Goal: Task Accomplishment & Management: Manage account settings

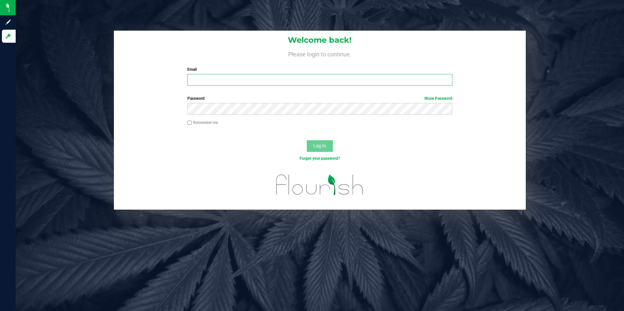
type input "jc86087@gmail.com"
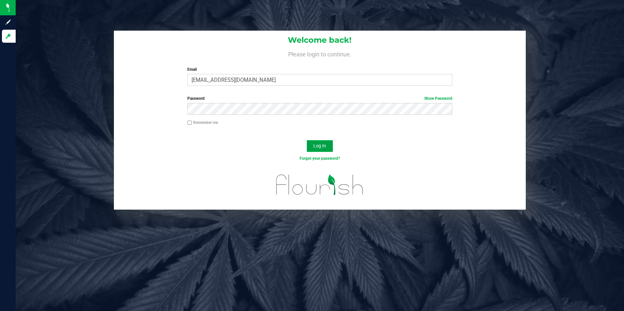
click at [327, 146] on button "Log In" at bounding box center [320, 146] width 26 height 12
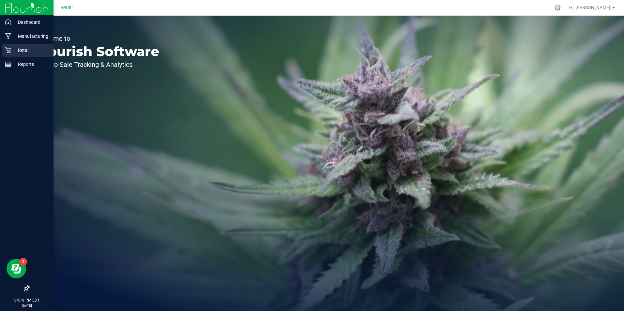
drag, startPoint x: 31, startPoint y: 52, endPoint x: 52, endPoint y: 54, distance: 21.6
click at [31, 52] on p "Retail" at bounding box center [30, 50] width 39 height 8
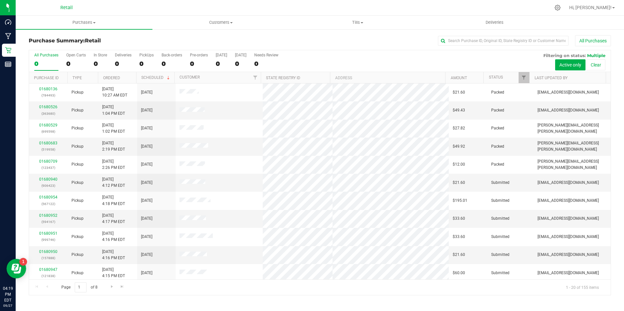
click at [93, 66] on div "All Purchases 0 Open Carts 0 In Store 0 Deliveries 0 PickUps 0 Back-orders 0 Pr…" at bounding box center [319, 61] width 581 height 22
click at [98, 61] on div "0" at bounding box center [100, 64] width 13 height 8
click at [0, 0] on input "In Store 0" at bounding box center [0, 0] width 0 height 0
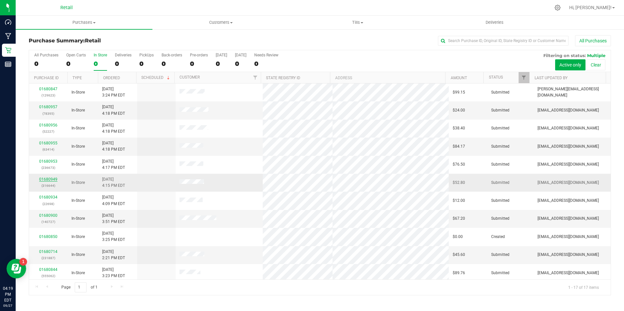
click at [54, 181] on link "01680949" at bounding box center [48, 179] width 18 height 5
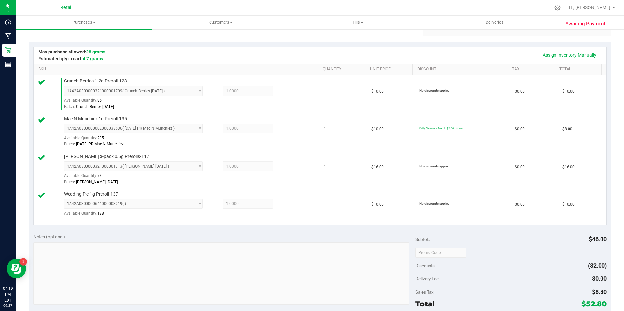
scroll to position [228, 0]
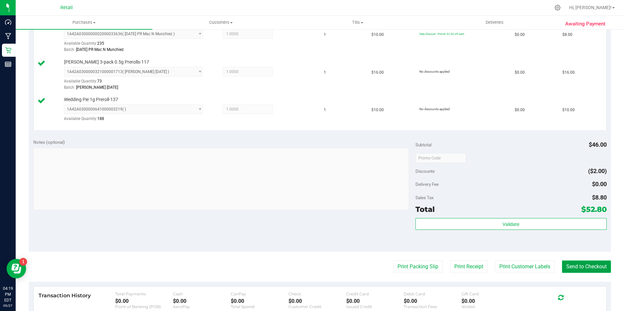
click at [572, 268] on button "Send to Checkout" at bounding box center [586, 267] width 49 height 12
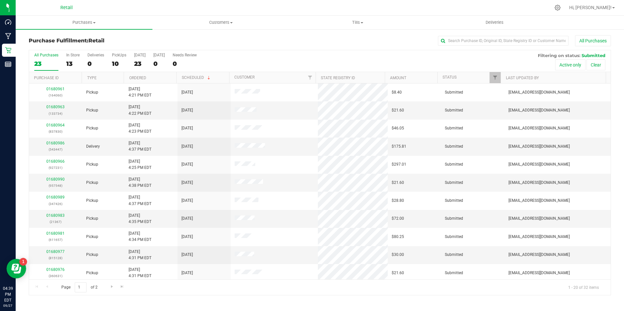
click at [19, 64] on div "Purchase Fulfillment: Retail All Purchases All Purchases 23 In Store 13 Deliver…" at bounding box center [320, 165] width 608 height 273
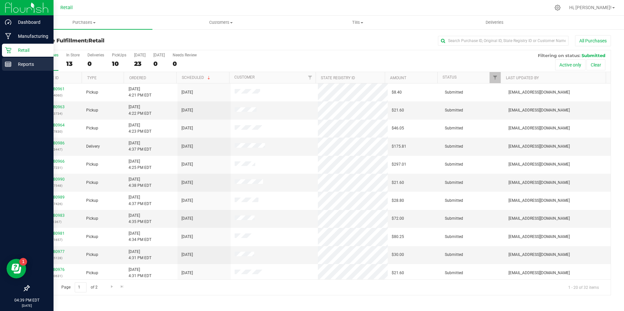
click at [8, 63] on line at bounding box center [8, 63] width 6 height 0
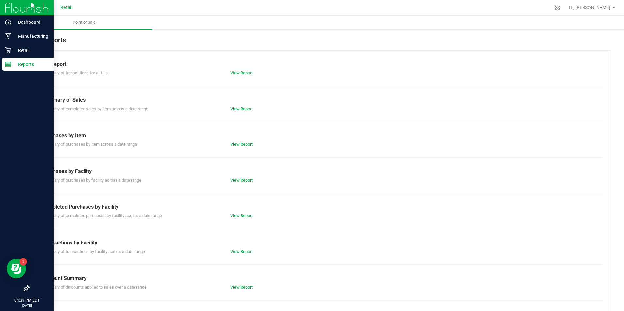
click at [247, 75] on link "View Report" at bounding box center [241, 72] width 22 height 5
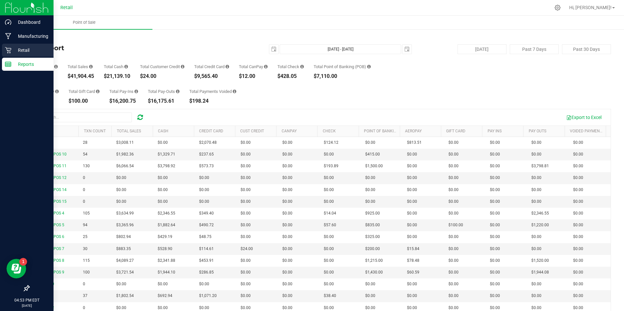
click at [12, 51] on p "Retail" at bounding box center [30, 50] width 39 height 8
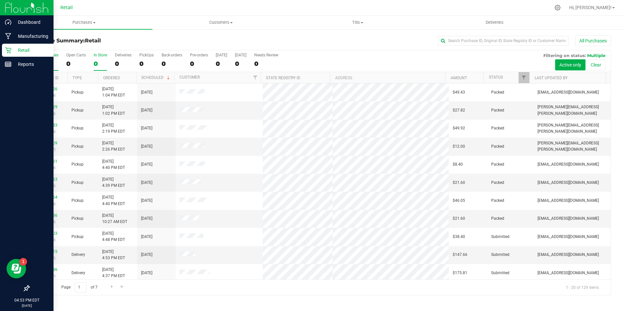
click at [95, 62] on div "0" at bounding box center [100, 64] width 13 height 8
click at [0, 0] on input "In Store 0" at bounding box center [0, 0] width 0 height 0
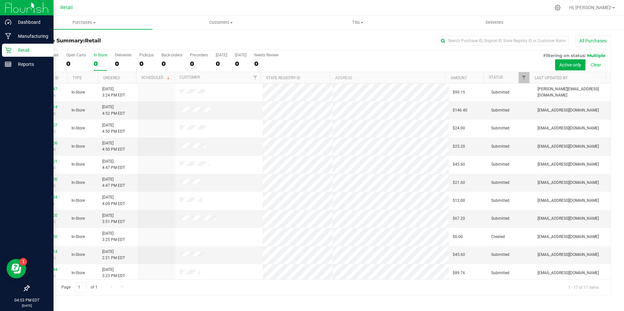
click at [96, 63] on div "0" at bounding box center [100, 64] width 13 height 8
click at [0, 0] on input "In Store 0" at bounding box center [0, 0] width 0 height 0
click at [84, 19] on uib-tab-heading "Purchases Summary of purchases Fulfillment All purchases" at bounding box center [84, 23] width 137 height 14
click at [63, 41] on span "Summary of purchases" at bounding box center [49, 40] width 67 height 6
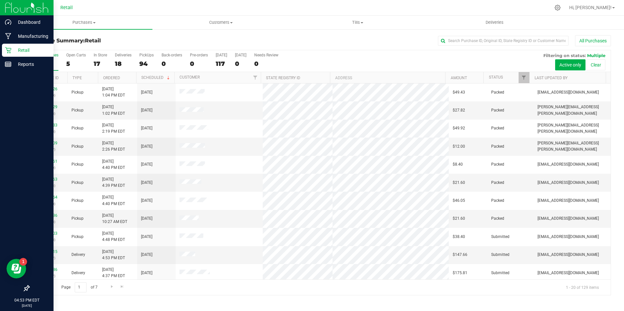
click at [92, 66] on div "All Purchases 129 Open Carts 5 In Store 17 Deliveries 18 PickUps 94 Back-orders…" at bounding box center [319, 61] width 581 height 22
click at [97, 67] on div "17" at bounding box center [100, 64] width 13 height 8
click at [0, 0] on input "In Store 17" at bounding box center [0, 0] width 0 height 0
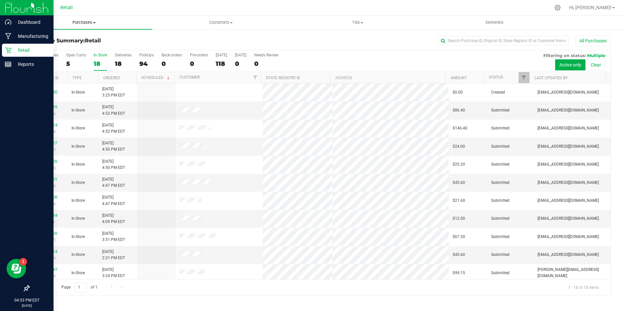
click at [79, 23] on span "Purchases" at bounding box center [84, 23] width 137 height 6
click at [50, 50] on span "Fulfillment" at bounding box center [36, 47] width 40 height 6
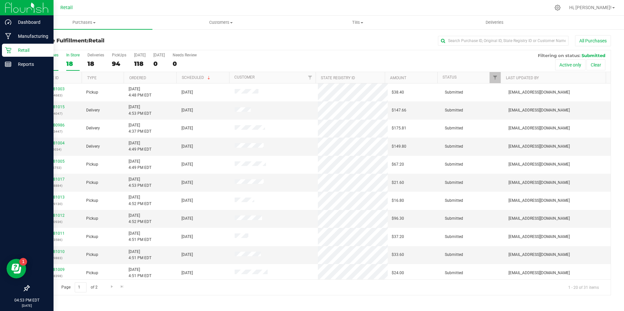
click at [69, 64] on div "18" at bounding box center [72, 64] width 13 height 8
click at [0, 0] on input "In Store 18" at bounding box center [0, 0] width 0 height 0
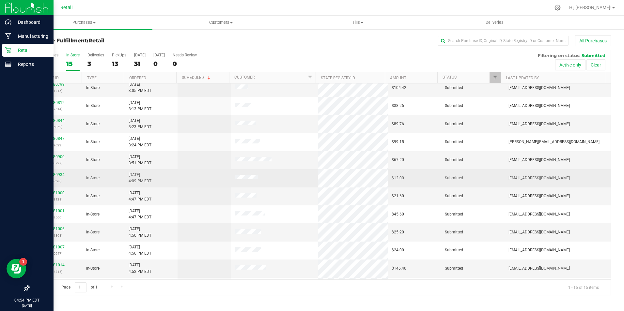
scroll to position [65, 0]
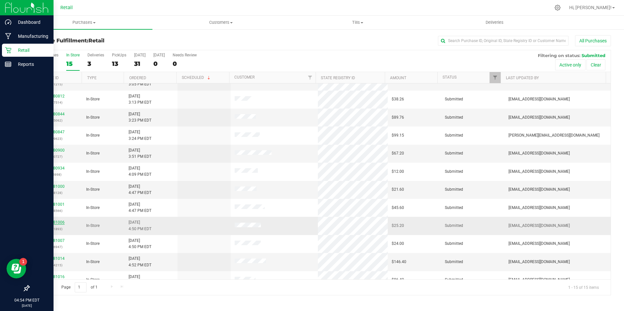
click at [55, 221] on link "01681006" at bounding box center [55, 222] width 18 height 5
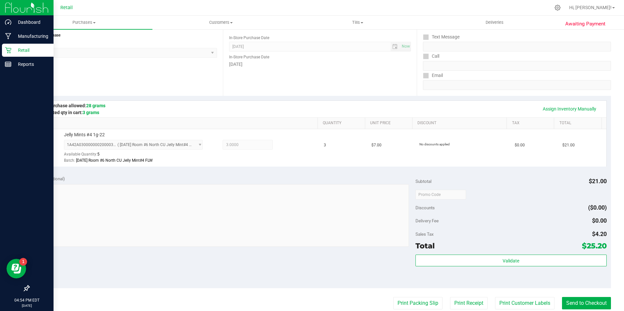
scroll to position [163, 0]
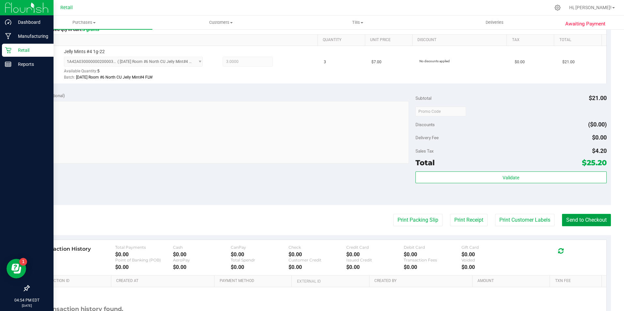
click at [582, 220] on button "Send to Checkout" at bounding box center [586, 220] width 49 height 12
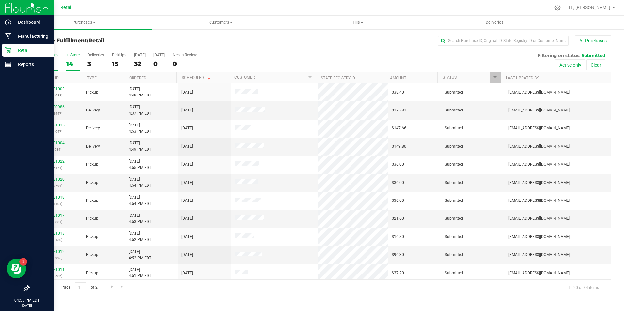
click at [69, 62] on div "14" at bounding box center [72, 64] width 13 height 8
click at [0, 0] on input "In Store 14" at bounding box center [0, 0] width 0 height 0
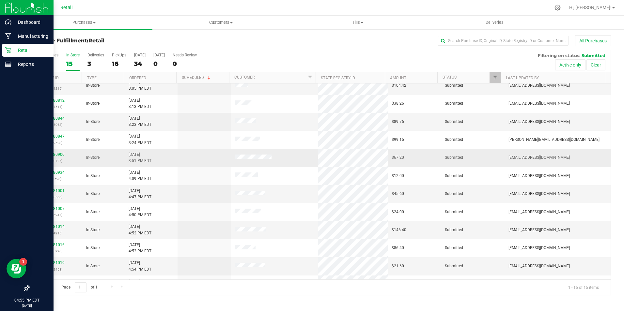
scroll to position [75, 0]
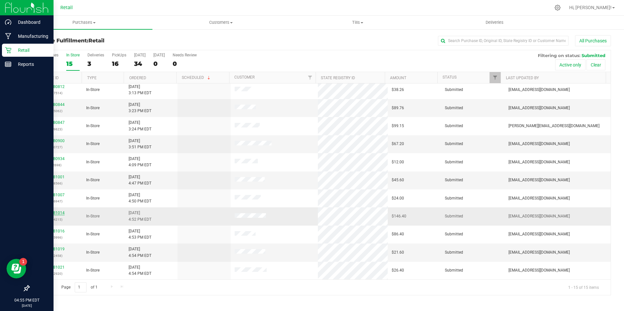
click at [53, 212] on link "01681014" at bounding box center [55, 213] width 18 height 5
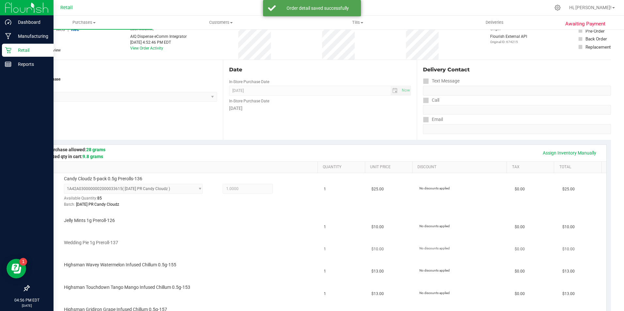
scroll to position [131, 0]
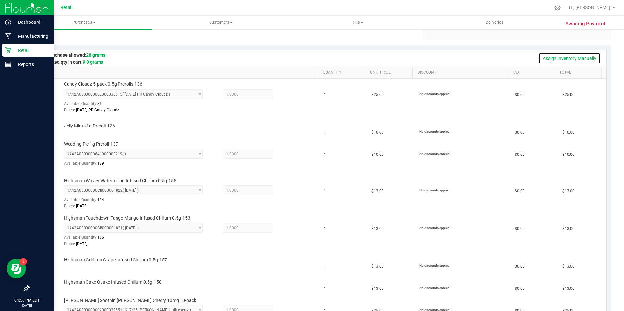
click at [558, 57] on link "Assign Inventory Manually" at bounding box center [569, 58] width 62 height 11
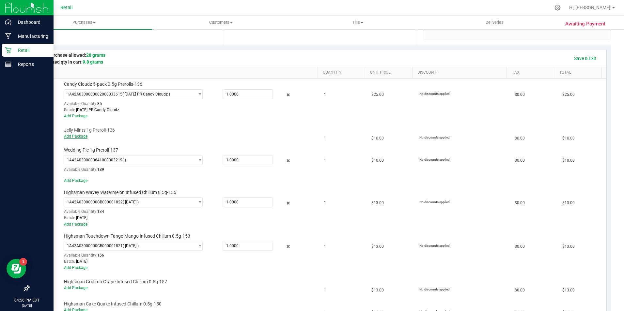
click at [69, 135] on link "Add Package" at bounding box center [75, 136] width 23 height 5
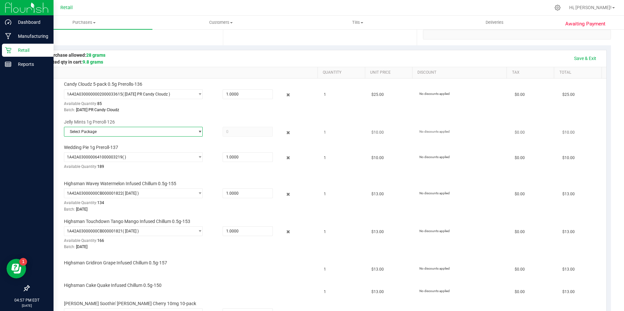
click at [115, 132] on span "Select Package" at bounding box center [129, 131] width 130 height 9
click at [96, 159] on span "1A42A0300000002000033224" at bounding box center [95, 159] width 55 height 5
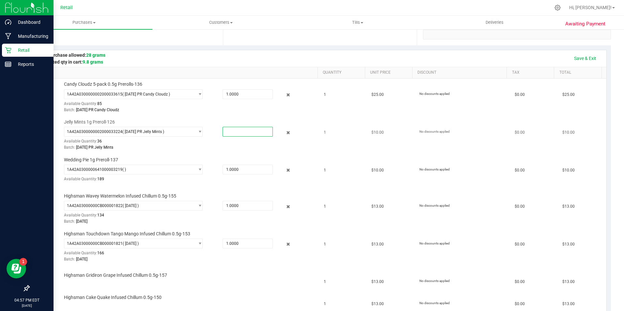
click at [234, 132] on span at bounding box center [248, 132] width 50 height 10
type input "1"
type input "1.0000"
click at [240, 155] on td "Wedding Pie 1g Preroll-137 1A42A0300000641000003219 ( ) 1A42A030000064100000317…" at bounding box center [177, 172] width 286 height 36
click at [571, 58] on link "Save & Exit" at bounding box center [585, 58] width 31 height 11
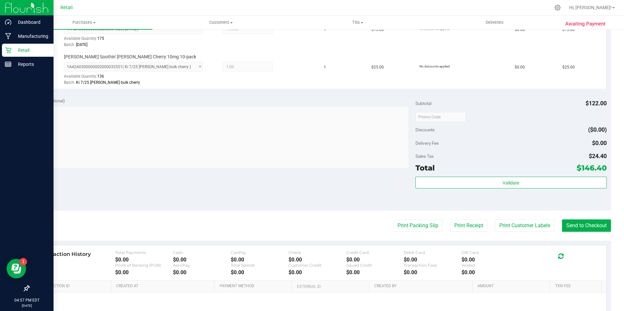
scroll to position [424, 0]
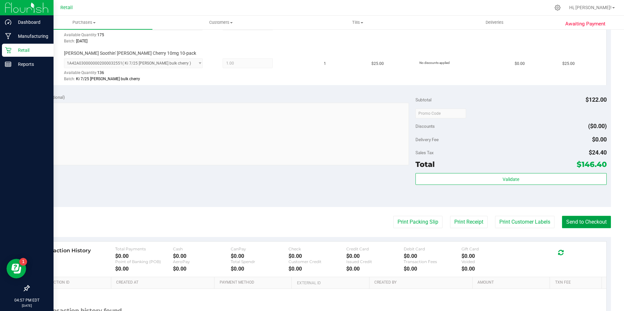
click at [586, 224] on button "Send to Checkout" at bounding box center [586, 222] width 49 height 12
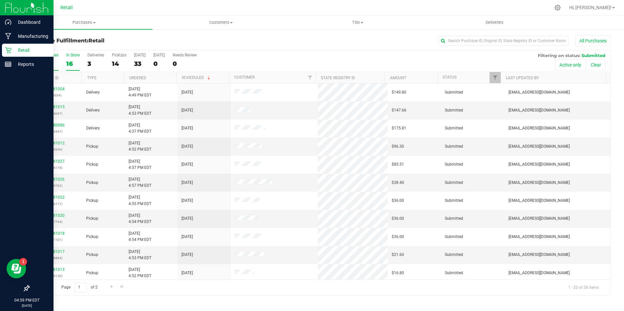
click at [69, 61] on div "16" at bounding box center [72, 64] width 13 height 8
click at [0, 0] on input "In Store 16" at bounding box center [0, 0] width 0 height 0
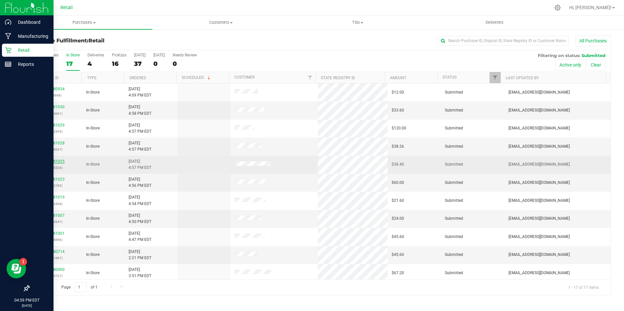
click at [59, 161] on link "01681025" at bounding box center [55, 161] width 18 height 5
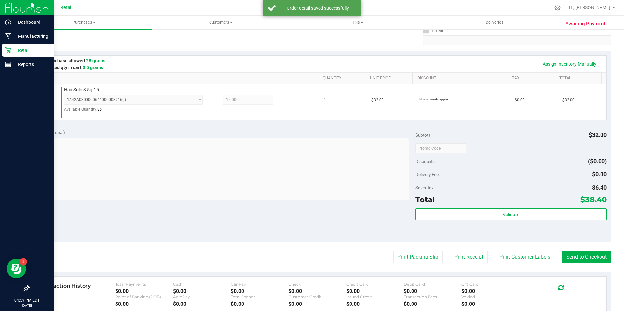
scroll to position [131, 0]
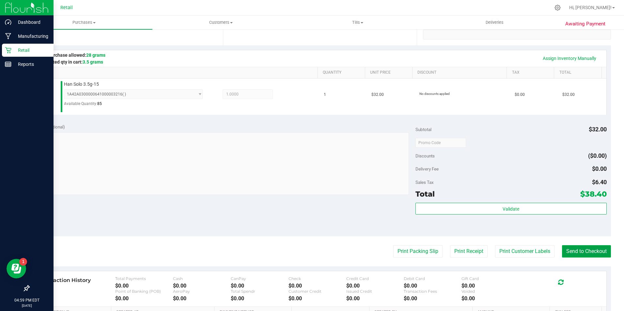
click at [573, 246] on button "Send to Checkout" at bounding box center [586, 251] width 49 height 12
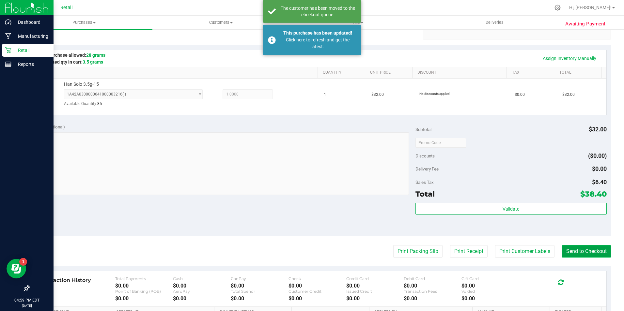
click at [571, 246] on button "Send to Checkout" at bounding box center [586, 251] width 49 height 12
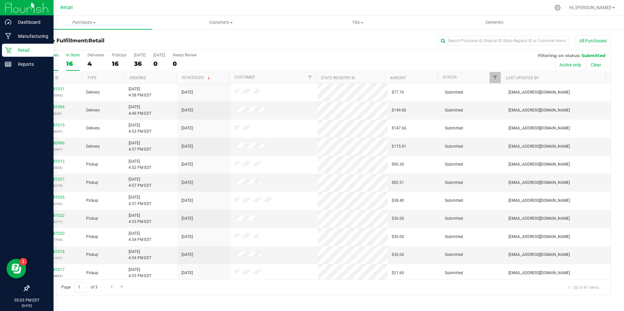
click at [66, 60] on div "16" at bounding box center [72, 64] width 13 height 8
click at [0, 0] on input "In Store 16" at bounding box center [0, 0] width 0 height 0
click at [57, 182] on div "01681030 (374691)" at bounding box center [55, 183] width 45 height 12
click at [59, 180] on link "01681030" at bounding box center [55, 179] width 18 height 5
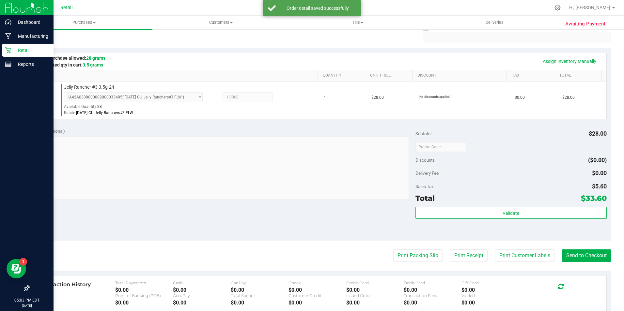
scroll to position [196, 0]
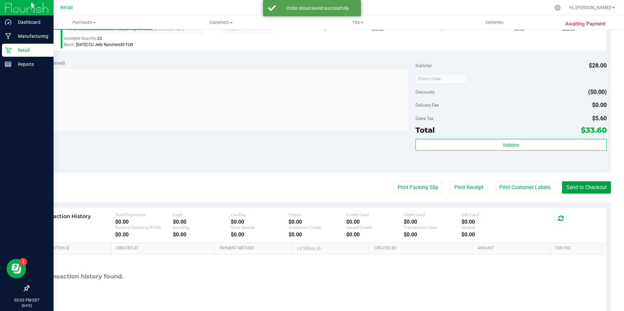
click at [585, 185] on button "Send to Checkout" at bounding box center [586, 187] width 49 height 12
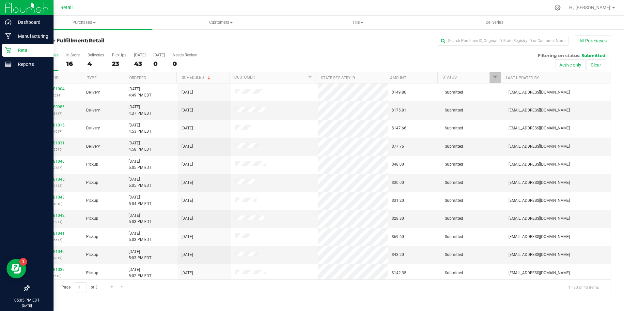
click at [6, 54] on div "Retail" at bounding box center [28, 50] width 52 height 13
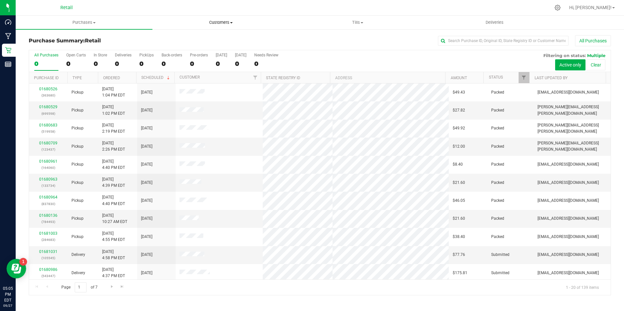
click at [218, 25] on span "Customers" at bounding box center [221, 23] width 136 height 6
click at [201, 39] on li "All customers" at bounding box center [220, 40] width 137 height 8
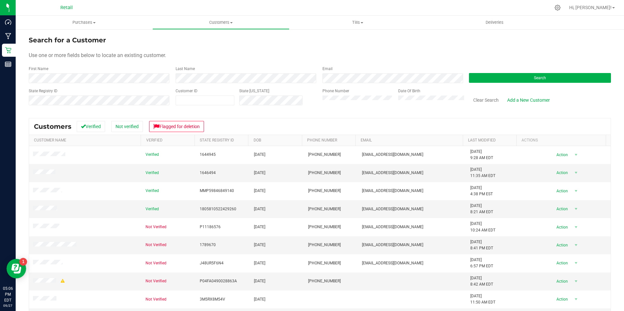
click at [230, 71] on div "Last Name" at bounding box center [244, 74] width 147 height 17
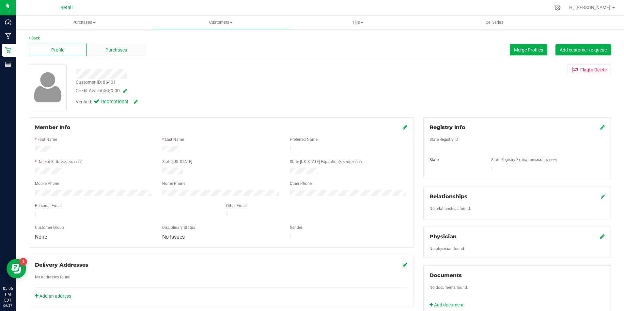
click at [112, 55] on div "Purchases" at bounding box center [116, 50] width 58 height 12
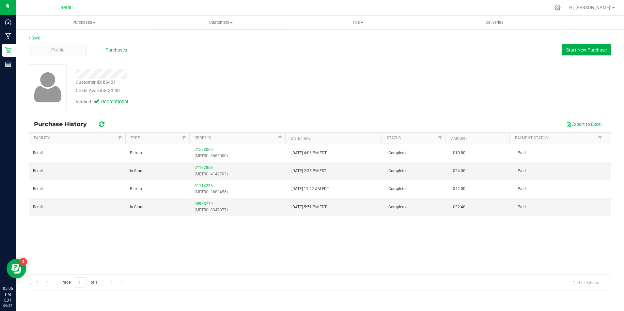
click at [33, 39] on link "Back" at bounding box center [34, 38] width 11 height 5
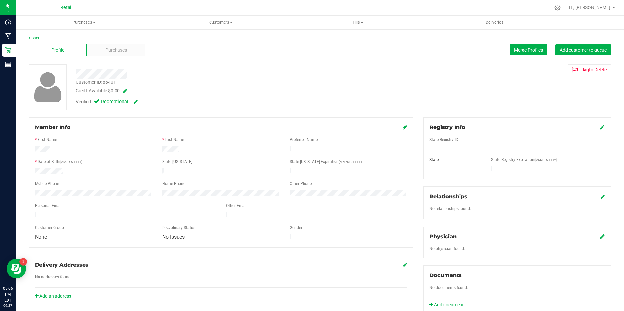
click at [39, 37] on link "Back" at bounding box center [34, 38] width 11 height 5
click at [120, 44] on div "Purchases" at bounding box center [116, 50] width 58 height 12
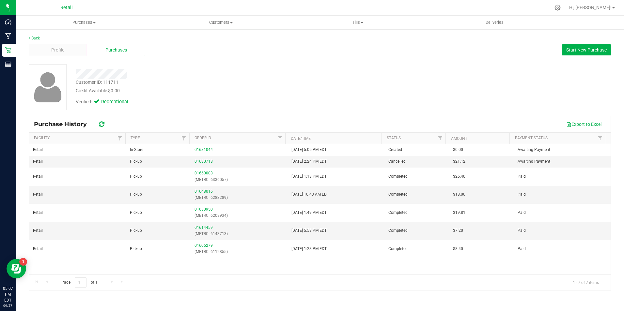
click at [187, 98] on div "Verified: Recreational" at bounding box center [219, 101] width 296 height 14
click at [87, 27] on uib-tab-heading "Purchases Summary of purchases Fulfillment All purchases" at bounding box center [84, 23] width 137 height 14
click at [47, 42] on li "Summary of purchases" at bounding box center [84, 40] width 137 height 8
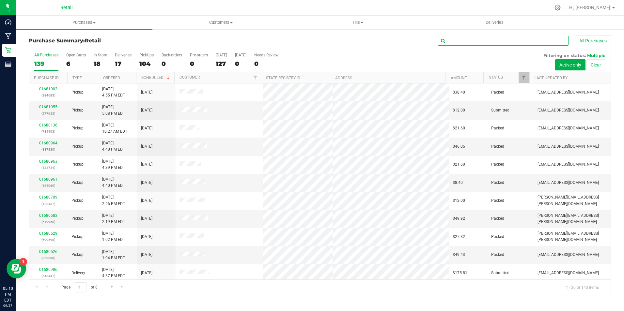
click at [454, 41] on input "text" at bounding box center [503, 41] width 131 height 10
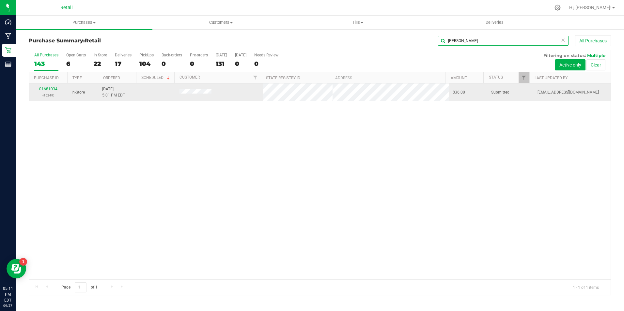
type input "luis"
click at [52, 89] on link "01681034" at bounding box center [48, 89] width 18 height 5
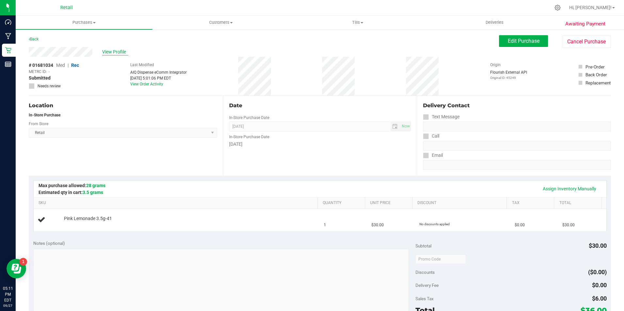
click at [117, 52] on span "View Profile" at bounding box center [115, 52] width 26 height 7
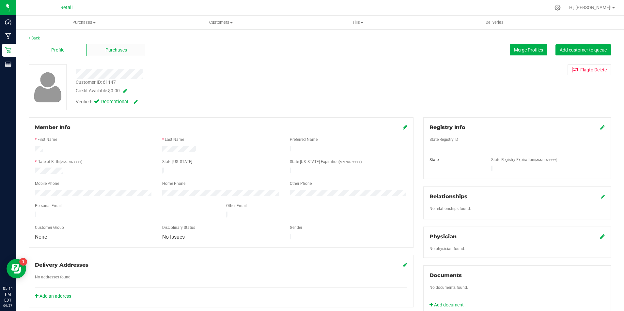
click at [119, 50] on span "Purchases" at bounding box center [116, 50] width 22 height 7
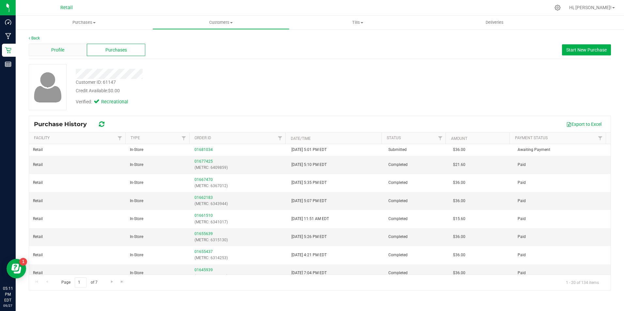
click at [62, 50] on span "Profile" at bounding box center [57, 50] width 13 height 7
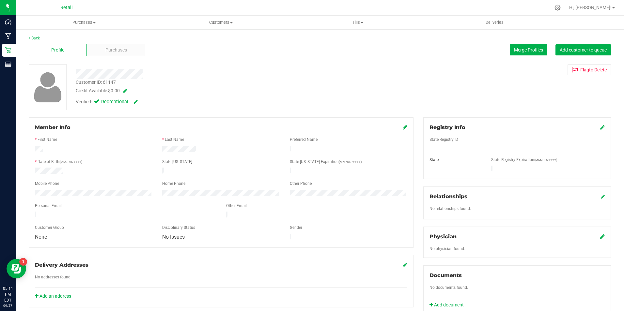
click at [36, 38] on link "Back" at bounding box center [34, 38] width 11 height 5
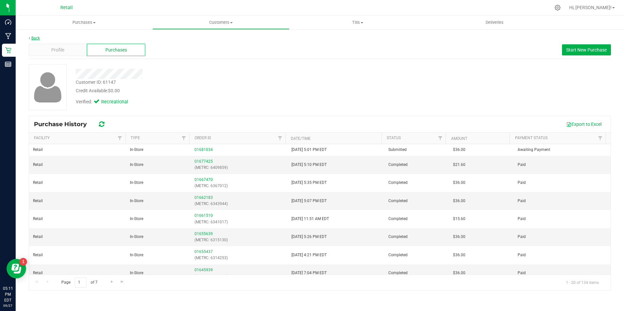
click at [37, 38] on link "Back" at bounding box center [34, 38] width 11 height 5
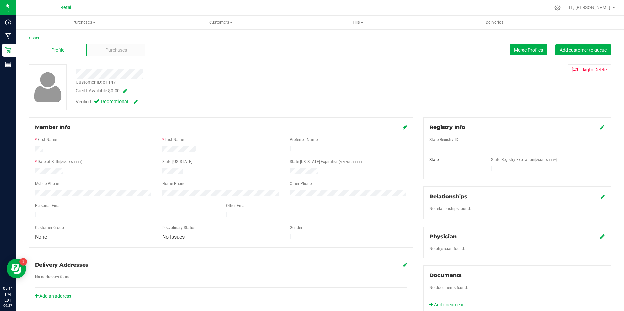
click at [38, 36] on div "Back" at bounding box center [320, 38] width 582 height 6
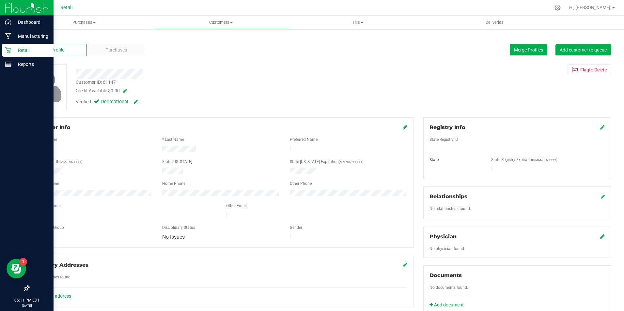
click at [9, 49] on icon at bounding box center [8, 50] width 7 height 7
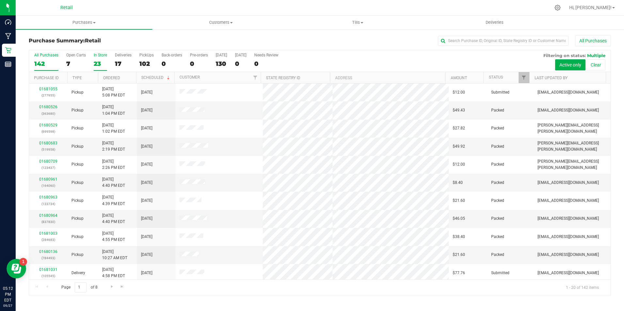
click at [99, 64] on div "23" at bounding box center [100, 64] width 13 height 8
click at [0, 0] on input "In Store 23" at bounding box center [0, 0] width 0 height 0
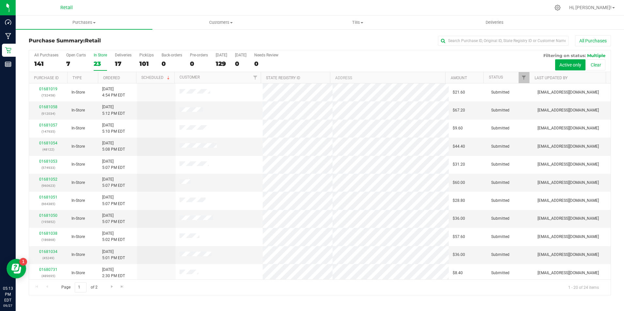
click at [96, 64] on div "23" at bounding box center [100, 64] width 13 height 8
click at [0, 0] on input "In Store 23" at bounding box center [0, 0] width 0 height 0
click at [86, 62] on div "All Purchases 142 Open Carts 7 In Store 24 Deliveries 17 PickUps 101 Back-order…" at bounding box center [319, 61] width 581 height 22
click at [99, 59] on label "In Store 24" at bounding box center [100, 62] width 13 height 18
click at [0, 0] on input "In Store 24" at bounding box center [0, 0] width 0 height 0
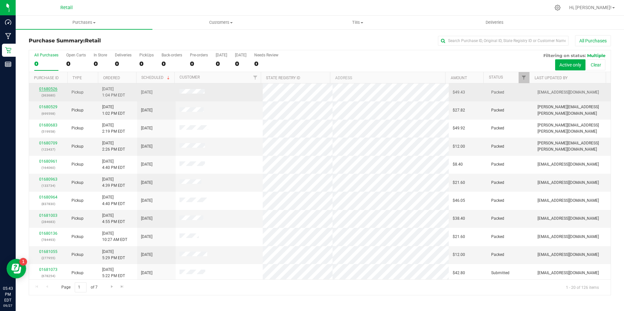
click at [47, 90] on link "01680526" at bounding box center [48, 89] width 18 height 5
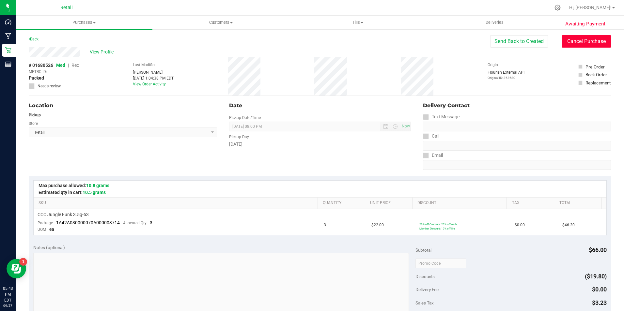
click at [572, 45] on button "Cancel Purchase" at bounding box center [586, 41] width 49 height 12
click at [34, 42] on div "Back" at bounding box center [34, 39] width 10 height 8
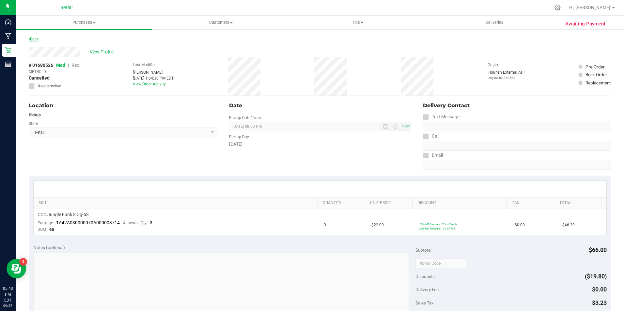
click at [35, 38] on link "Back" at bounding box center [34, 39] width 10 height 5
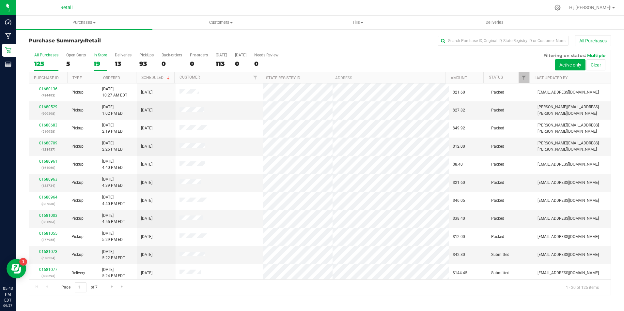
click at [101, 62] on div "19" at bounding box center [100, 64] width 13 height 8
click at [0, 0] on input "In Store 19" at bounding box center [0, 0] width 0 height 0
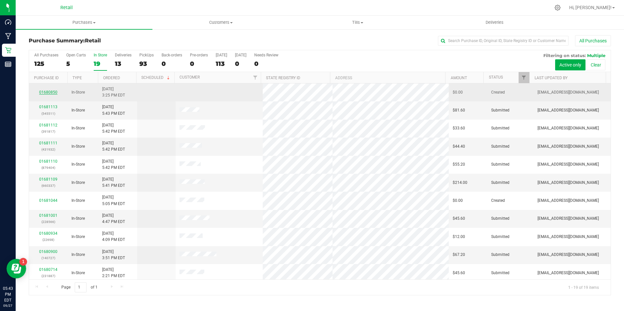
click at [50, 92] on link "01680850" at bounding box center [48, 92] width 18 height 5
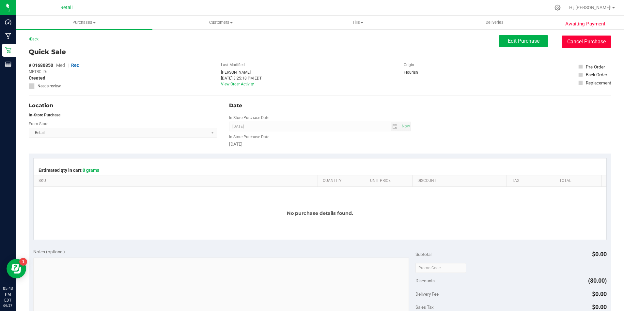
click at [582, 44] on button "Cancel Purchase" at bounding box center [586, 42] width 49 height 12
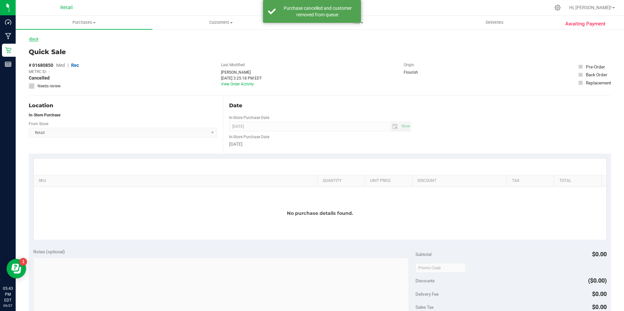
click at [33, 38] on link "Back" at bounding box center [34, 39] width 10 height 5
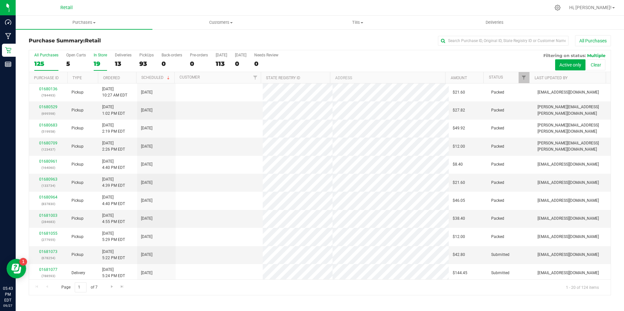
click at [96, 58] on label "In Store 19" at bounding box center [100, 62] width 13 height 18
click at [0, 0] on input "In Store 19" at bounding box center [0, 0] width 0 height 0
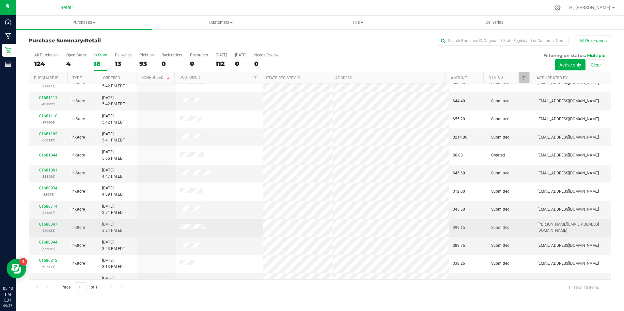
scroll to position [129, 0]
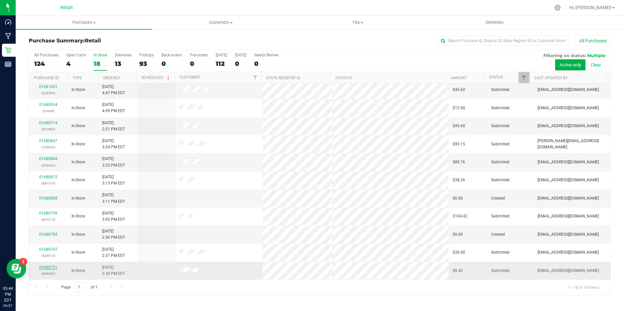
click at [51, 268] on link "01680731" at bounding box center [48, 267] width 18 height 5
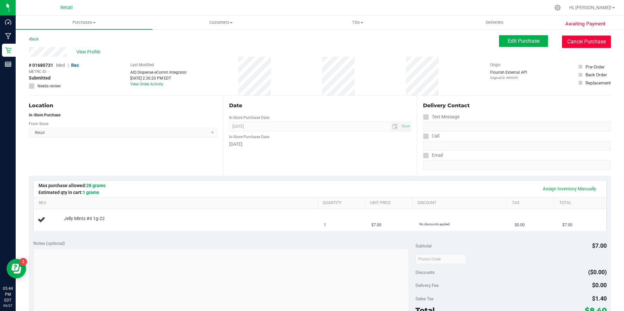
click at [597, 43] on button "Cancel Purchase" at bounding box center [586, 42] width 49 height 12
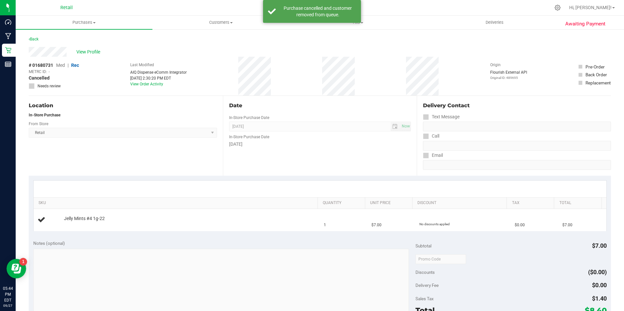
click at [32, 41] on div "Back" at bounding box center [34, 39] width 10 height 8
click at [35, 39] on link "Back" at bounding box center [34, 39] width 10 height 5
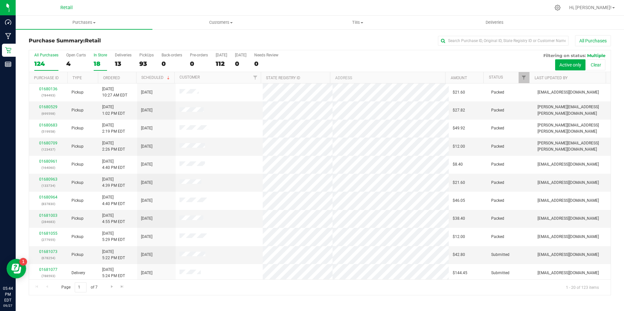
click at [95, 60] on div "18" at bounding box center [100, 64] width 13 height 8
click at [0, 0] on input "In Store 18" at bounding box center [0, 0] width 0 height 0
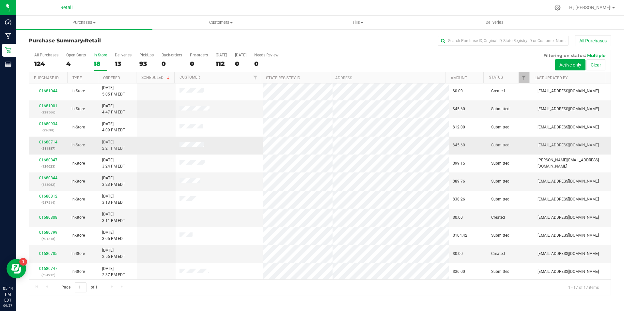
scroll to position [111, 0]
click at [49, 251] on link "01680785" at bounding box center [48, 252] width 18 height 5
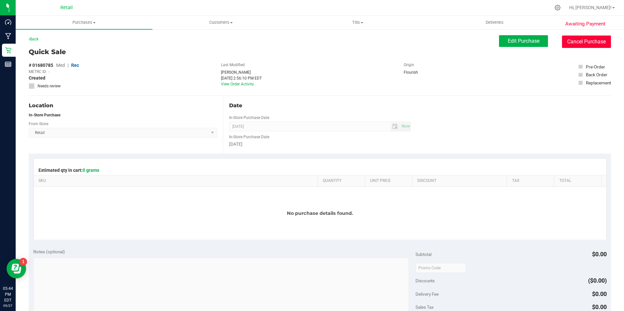
click at [580, 42] on button "Cancel Purchase" at bounding box center [586, 42] width 49 height 12
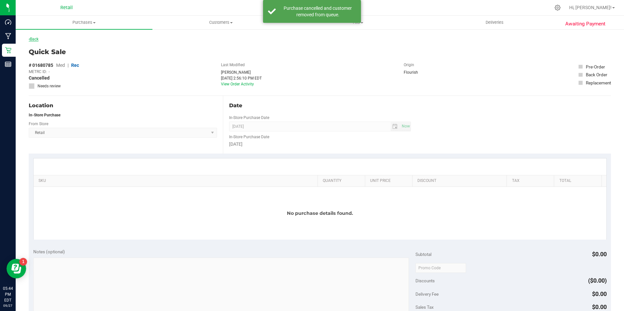
click at [37, 38] on link "Back" at bounding box center [34, 39] width 10 height 5
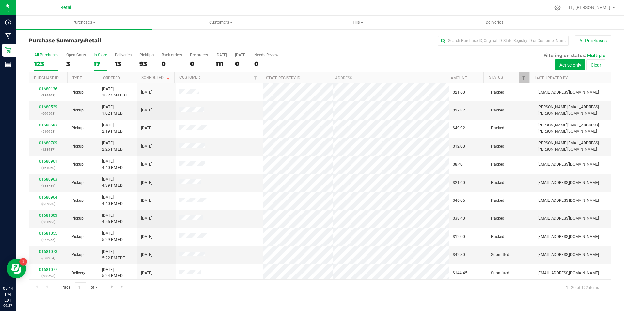
click at [97, 62] on div "17" at bounding box center [100, 64] width 13 height 8
click at [0, 0] on input "In Store 17" at bounding box center [0, 0] width 0 height 0
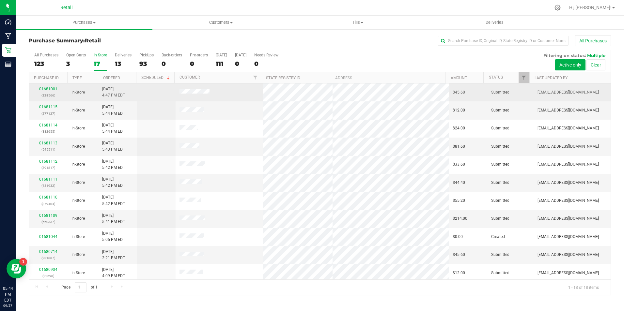
click at [54, 88] on link "01681001" at bounding box center [48, 89] width 18 height 5
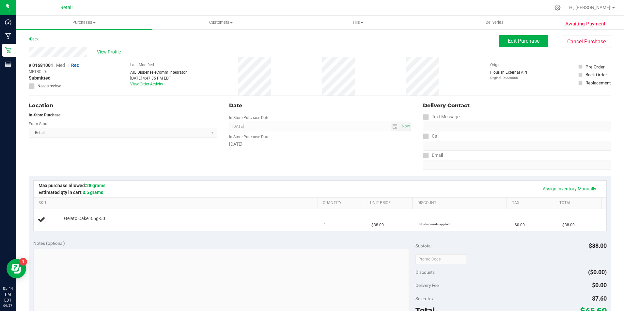
click at [578, 48] on div "View Profile # 01681001 Med | Rec METRC ID: - Submitted Needs review Last Modif…" at bounding box center [320, 71] width 582 height 49
click at [578, 43] on button "Cancel Purchase" at bounding box center [586, 42] width 49 height 12
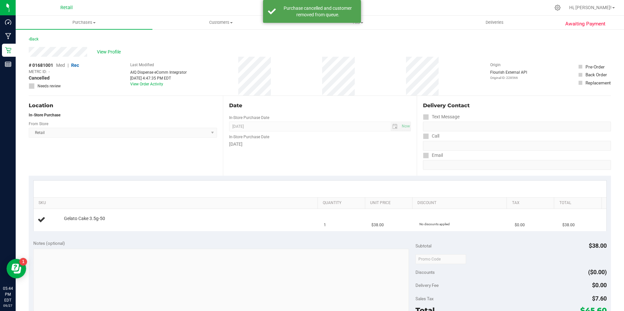
click at [40, 38] on div "Back" at bounding box center [320, 41] width 582 height 12
click at [28, 39] on div "Awaiting Payment Back View Profile # 01681001 Med | Rec METRC ID: - Cancelled N…" at bounding box center [320, 273] width 608 height 489
click at [29, 39] on icon at bounding box center [29, 39] width 1 height 4
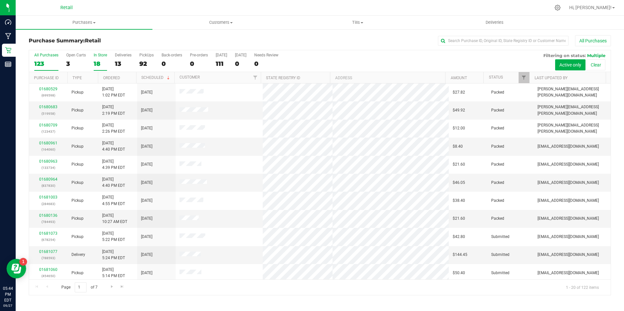
click at [94, 59] on label "In Store 18" at bounding box center [100, 62] width 13 height 18
click at [0, 0] on input "In Store 18" at bounding box center [0, 0] width 0 height 0
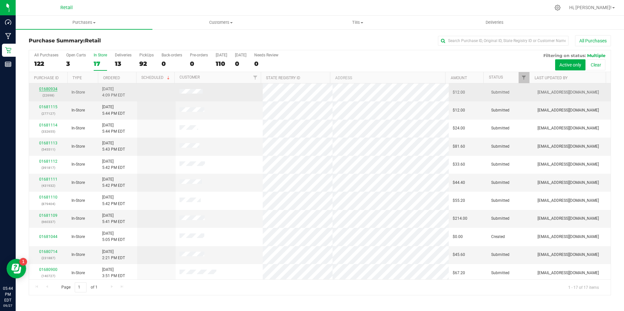
click at [44, 90] on link "01680934" at bounding box center [48, 89] width 18 height 5
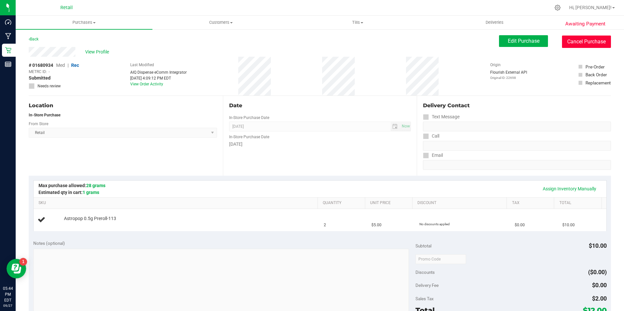
click at [579, 40] on button "Cancel Purchase" at bounding box center [586, 42] width 49 height 12
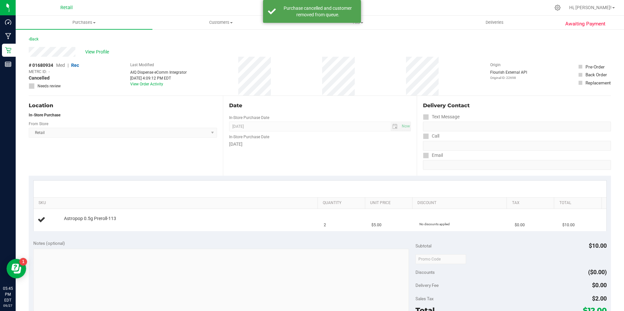
click at [35, 36] on div "Back" at bounding box center [34, 39] width 10 height 8
click at [38, 39] on link "Back" at bounding box center [34, 39] width 10 height 5
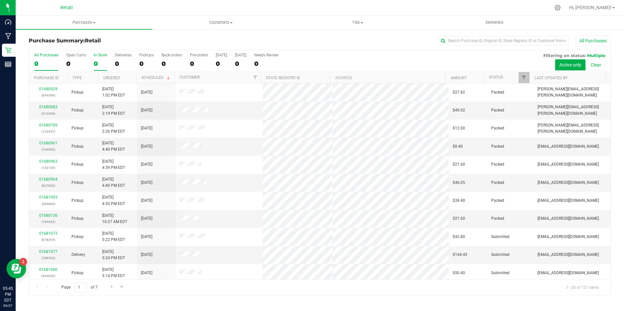
click at [95, 60] on div "0" at bounding box center [100, 64] width 13 height 8
click at [0, 0] on input "In Store 0" at bounding box center [0, 0] width 0 height 0
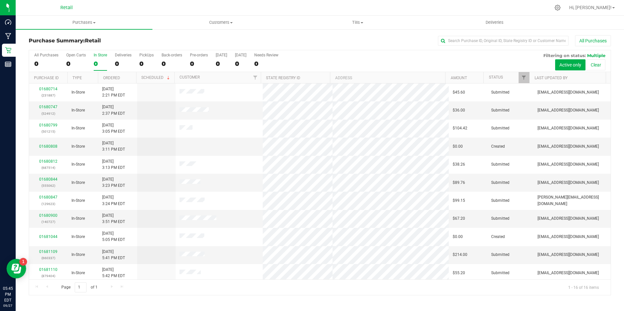
click at [95, 60] on div "0" at bounding box center [100, 64] width 13 height 8
click at [0, 0] on input "In Store 0" at bounding box center [0, 0] width 0 height 0
click at [95, 60] on div "17" at bounding box center [100, 64] width 13 height 8
click at [0, 0] on input "In Store 17" at bounding box center [0, 0] width 0 height 0
click at [102, 59] on label "In Store 17" at bounding box center [100, 62] width 13 height 18
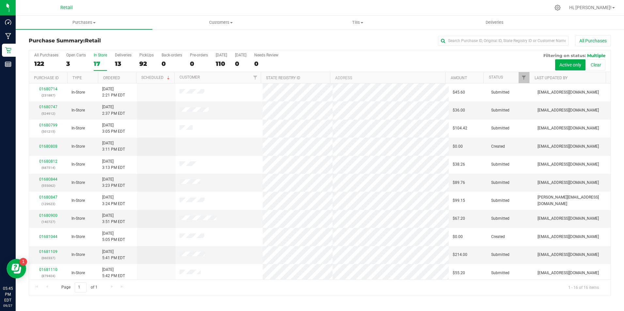
click at [0, 0] on input "In Store 17" at bounding box center [0, 0] width 0 height 0
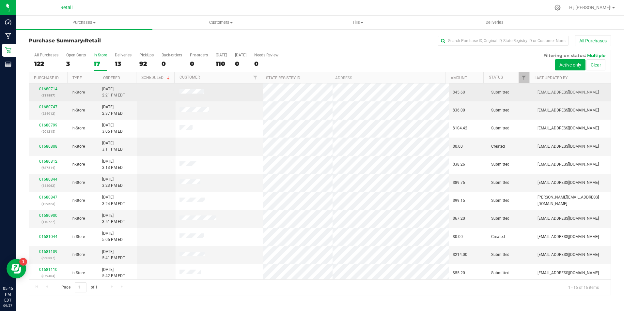
click at [52, 87] on link "01680714" at bounding box center [48, 89] width 18 height 5
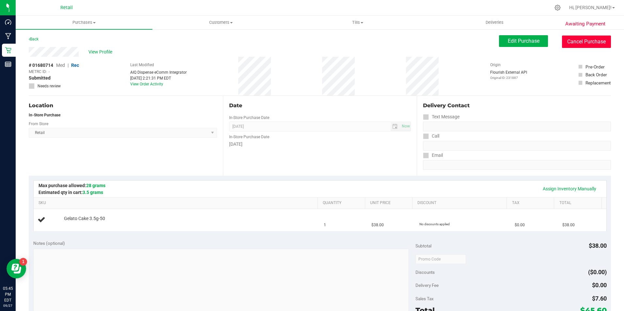
click at [578, 43] on button "Cancel Purchase" at bounding box center [586, 42] width 49 height 12
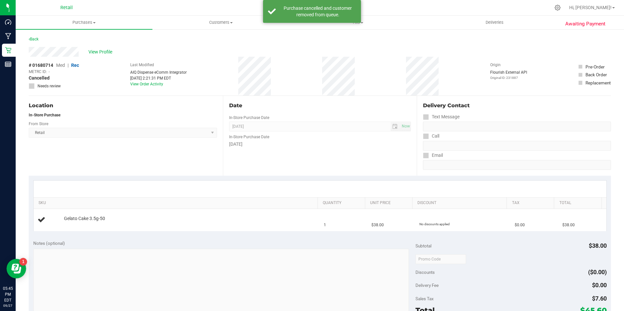
click at [36, 36] on div "Back" at bounding box center [34, 39] width 10 height 8
click at [35, 37] on div "Back" at bounding box center [34, 39] width 10 height 8
click at [33, 43] on div "Back" at bounding box center [34, 39] width 10 height 8
click at [34, 39] on link "Back" at bounding box center [34, 39] width 10 height 5
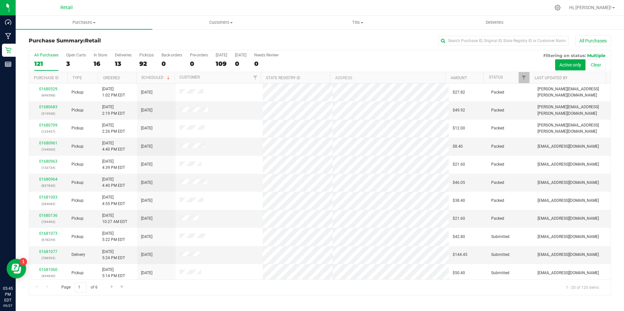
click at [86, 55] on div "All Purchases 121 Open Carts 3 In Store 16 Deliveries 13 PickUps 92 Back-orders…" at bounding box center [319, 61] width 581 height 22
click at [95, 60] on div "16" at bounding box center [100, 64] width 13 height 8
click at [0, 0] on input "In Store 16" at bounding box center [0, 0] width 0 height 0
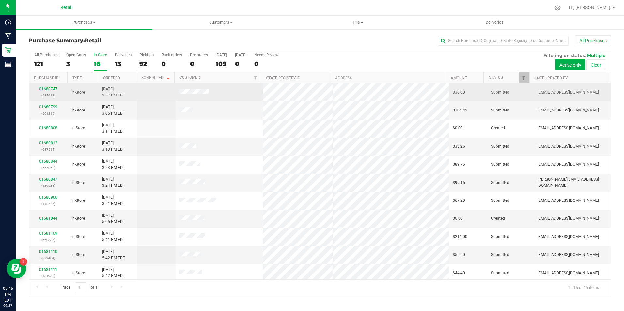
click at [45, 88] on link "01680747" at bounding box center [48, 89] width 18 height 5
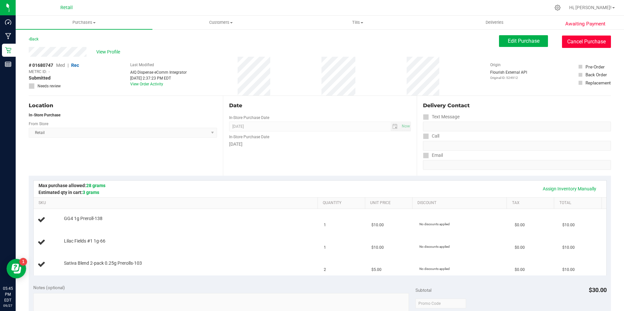
click at [579, 42] on button "Cancel Purchase" at bounding box center [586, 42] width 49 height 12
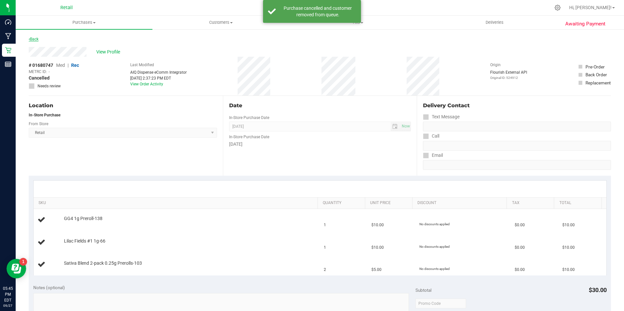
click at [30, 40] on link "Back" at bounding box center [34, 39] width 10 height 5
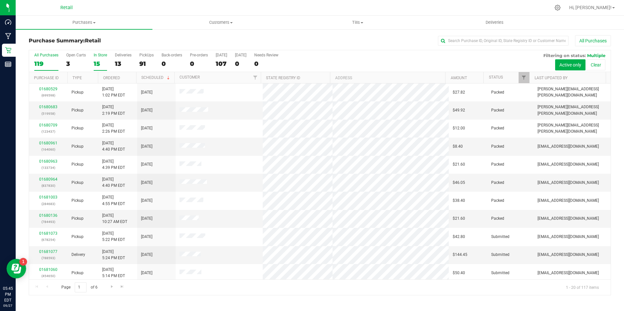
click at [96, 62] on div "15" at bounding box center [100, 64] width 13 height 8
click at [0, 0] on input "In Store 15" at bounding box center [0, 0] width 0 height 0
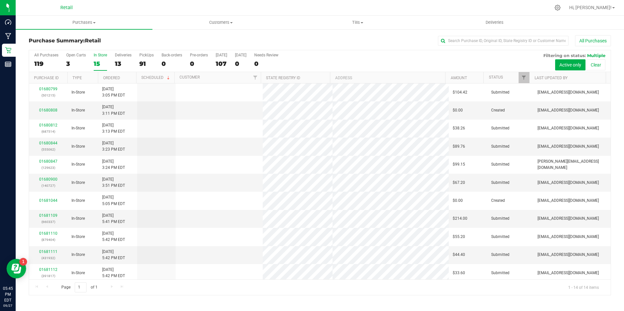
click at [96, 62] on div "15" at bounding box center [100, 64] width 13 height 8
click at [0, 0] on input "In Store 15" at bounding box center [0, 0] width 0 height 0
click at [96, 62] on div "15" at bounding box center [100, 64] width 13 height 8
click at [0, 0] on input "In Store 15" at bounding box center [0, 0] width 0 height 0
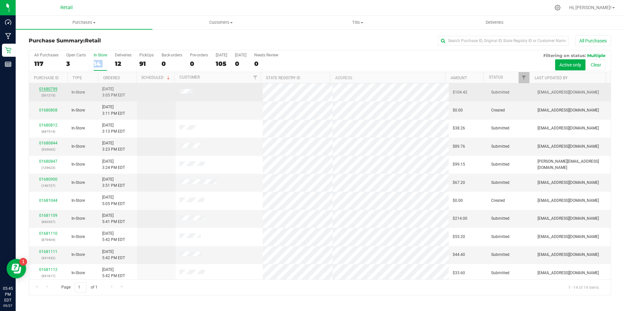
click at [43, 87] on link "01680799" at bounding box center [48, 89] width 18 height 5
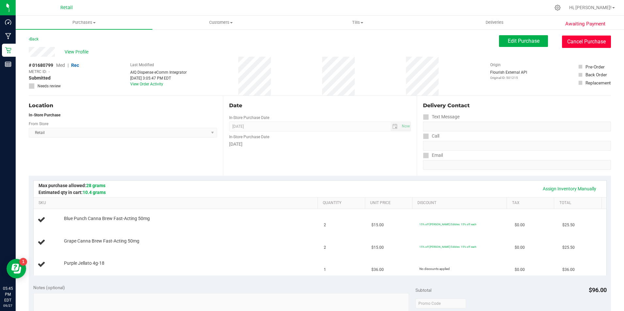
click at [567, 38] on button "Cancel Purchase" at bounding box center [586, 42] width 49 height 12
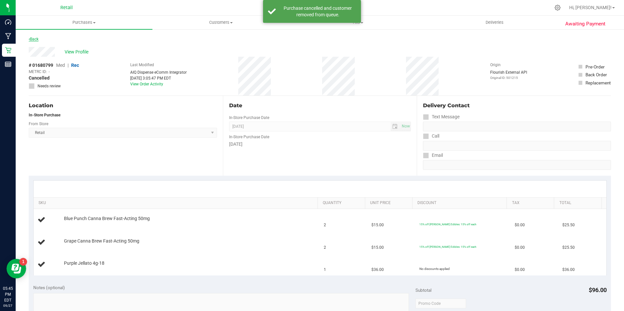
click at [38, 41] on link "Back" at bounding box center [34, 39] width 10 height 5
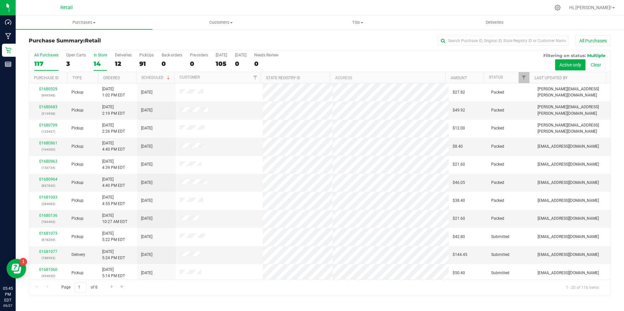
click at [101, 58] on label "In Store 14" at bounding box center [100, 62] width 13 height 18
click at [0, 0] on input "In Store 14" at bounding box center [0, 0] width 0 height 0
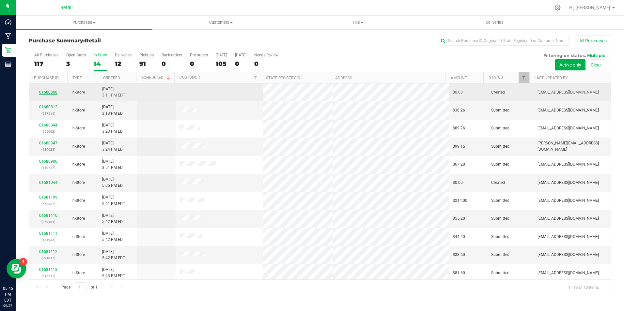
click at [47, 93] on link "01680808" at bounding box center [48, 92] width 18 height 5
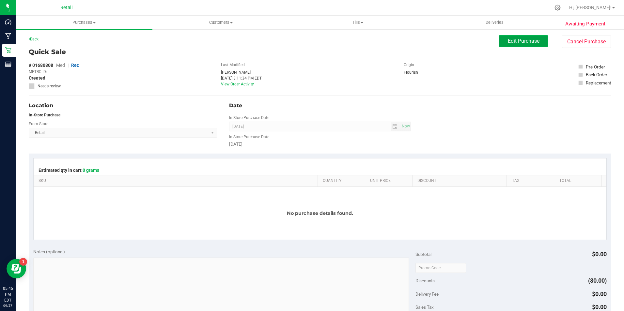
click at [524, 41] on span "Edit Purchase" at bounding box center [524, 41] width 32 height 6
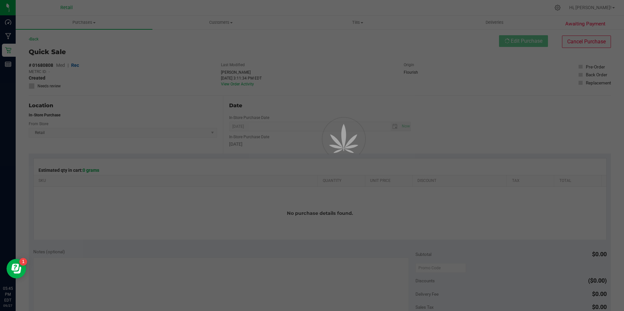
click at [565, 38] on div at bounding box center [312, 155] width 624 height 311
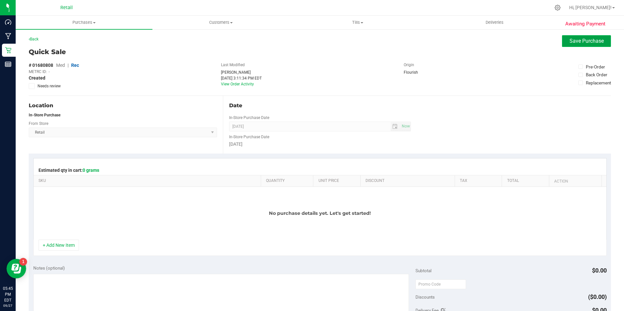
click at [587, 42] on span "Save Purchase" at bounding box center [586, 41] width 34 height 6
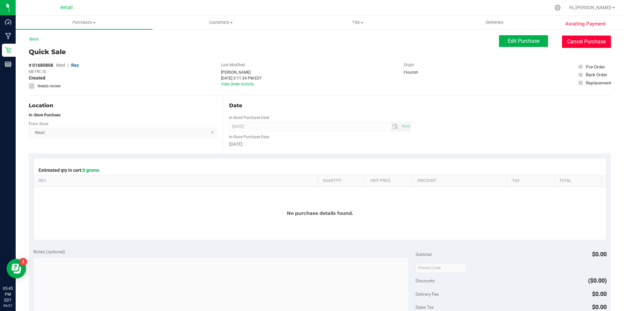
click at [588, 43] on button "Cancel Purchase" at bounding box center [586, 42] width 49 height 12
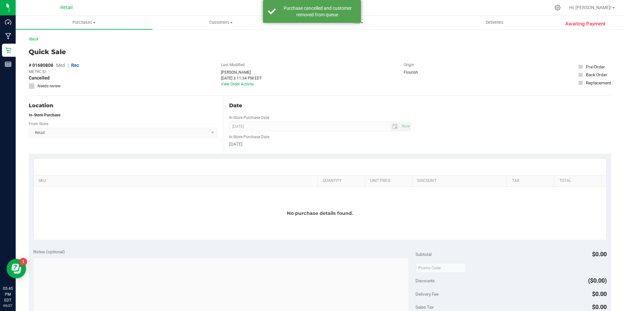
click at [46, 39] on div "Back" at bounding box center [320, 41] width 582 height 12
click at [37, 39] on link "Back" at bounding box center [34, 39] width 10 height 5
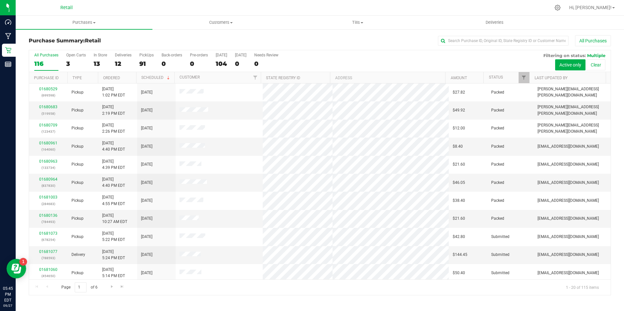
click at [92, 59] on div "All Purchases 116 Open Carts 3 In Store 13 Deliveries 12 PickUps 91 Back-orders…" at bounding box center [319, 61] width 581 height 22
click at [92, 59] on div "All Purchases 115 Open Carts 2 In Store 12 Deliveries 12 PickUps 91 Back-orders…" at bounding box center [319, 61] width 581 height 22
drag, startPoint x: 92, startPoint y: 59, endPoint x: 97, endPoint y: 60, distance: 5.0
click at [97, 60] on div "12" at bounding box center [100, 64] width 13 height 8
click at [0, 0] on input "In Store 12" at bounding box center [0, 0] width 0 height 0
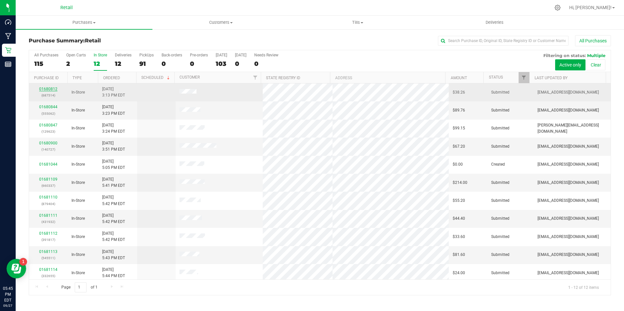
click at [48, 88] on link "01680812" at bounding box center [48, 89] width 18 height 5
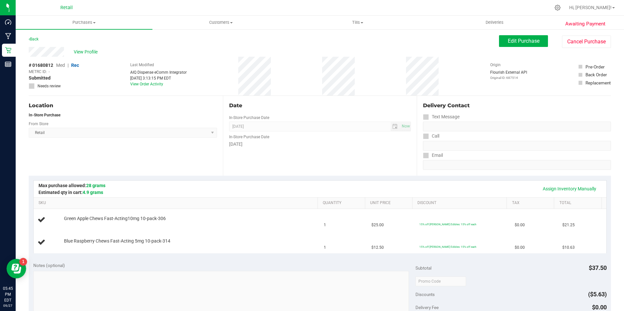
click at [564, 34] on div "Awaiting Payment Back Edit Purchase Cancel Purchase View Profile # 01680812 Med…" at bounding box center [320, 285] width 608 height 512
click at [567, 41] on button "Cancel Purchase" at bounding box center [586, 42] width 49 height 12
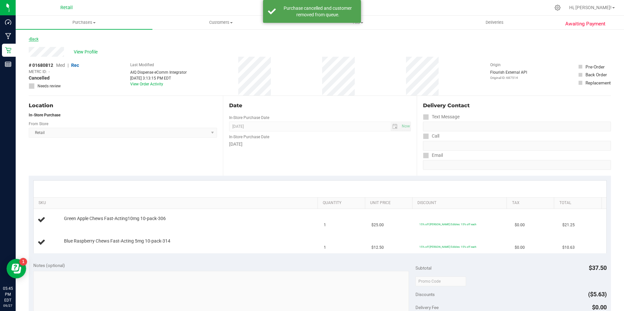
click at [33, 39] on link "Back" at bounding box center [34, 39] width 10 height 5
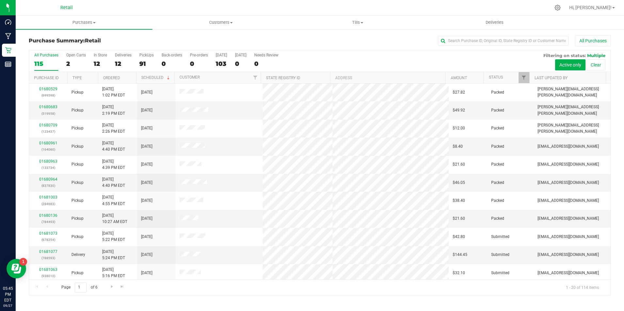
click at [92, 61] on div "All Purchases 115 Open Carts 2 In Store 12 Deliveries 12 PickUps 91 Back-orders…" at bounding box center [319, 61] width 581 height 22
click at [98, 65] on div "12" at bounding box center [100, 64] width 13 height 8
click at [0, 0] on input "In Store 12" at bounding box center [0, 0] width 0 height 0
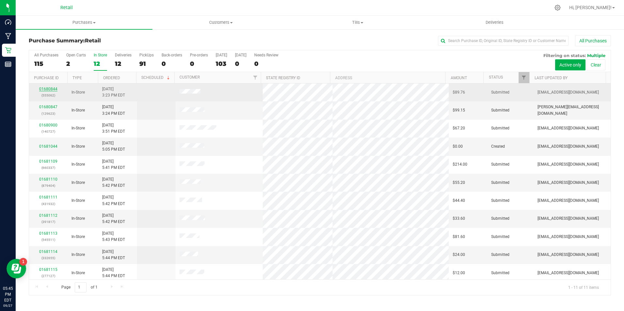
click at [54, 91] on link "01680844" at bounding box center [48, 89] width 18 height 5
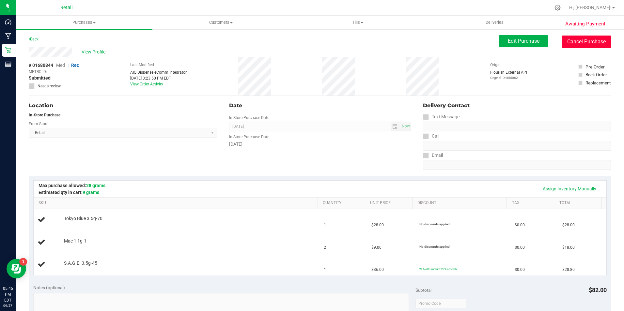
click at [583, 44] on button "Cancel Purchase" at bounding box center [586, 42] width 49 height 12
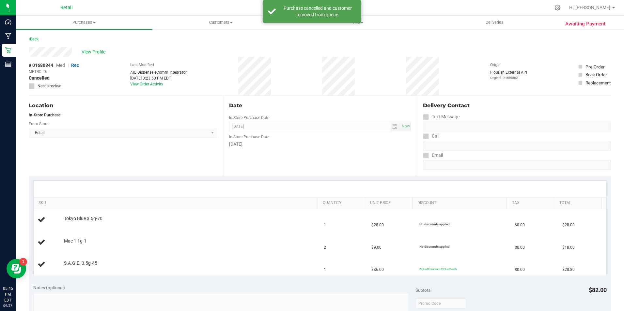
click at [37, 36] on div "Back" at bounding box center [34, 39] width 10 height 8
click at [38, 37] on link "Back" at bounding box center [34, 39] width 10 height 5
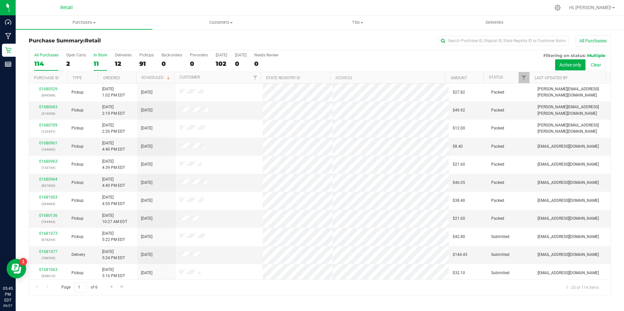
click at [98, 57] on div "In Store" at bounding box center [100, 55] width 13 height 5
click at [0, 0] on input "In Store 11" at bounding box center [0, 0] width 0 height 0
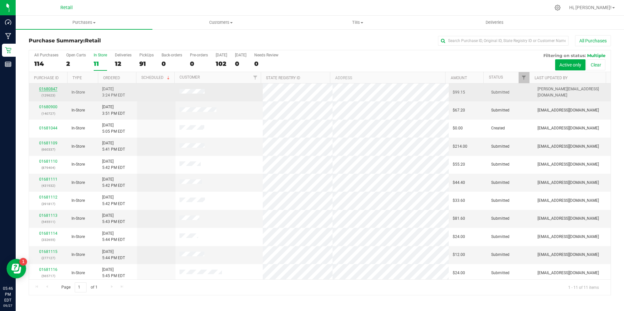
click at [54, 87] on link "01680847" at bounding box center [48, 89] width 18 height 5
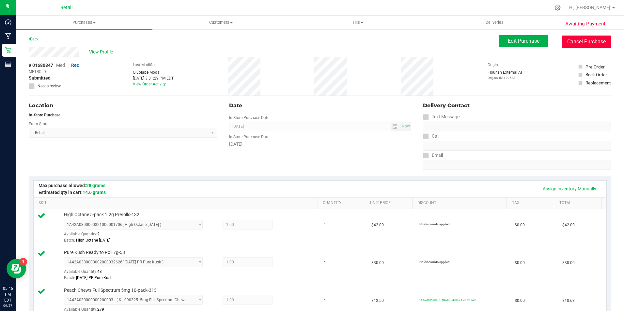
click at [598, 42] on button "Cancel Purchase" at bounding box center [586, 42] width 49 height 12
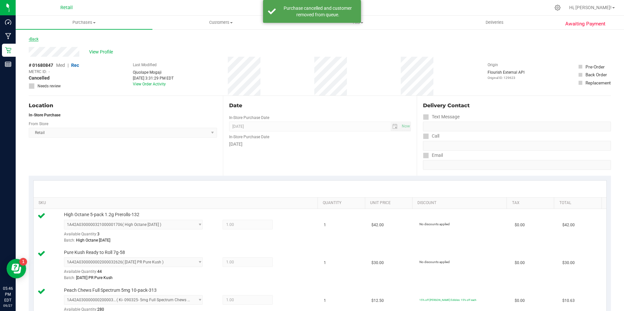
click at [37, 40] on link "Back" at bounding box center [34, 39] width 10 height 5
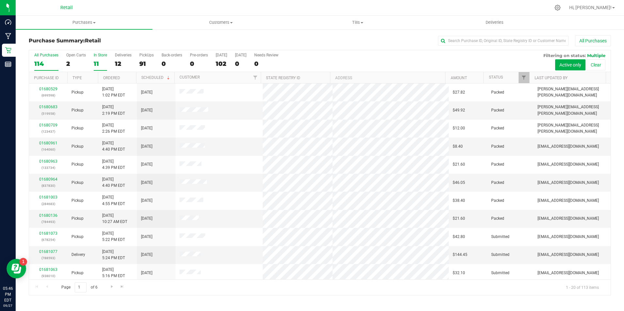
click at [94, 60] on div "11" at bounding box center [100, 64] width 13 height 8
click at [0, 0] on input "In Store 11" at bounding box center [0, 0] width 0 height 0
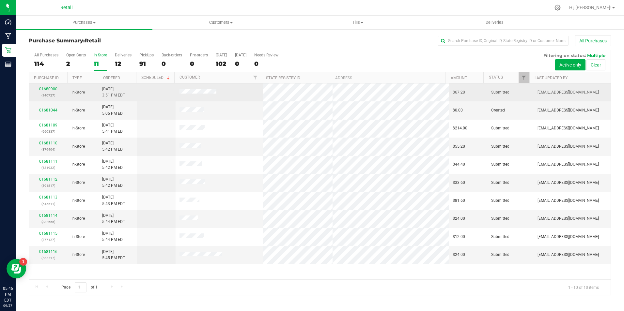
click at [52, 87] on link "01680900" at bounding box center [48, 89] width 18 height 5
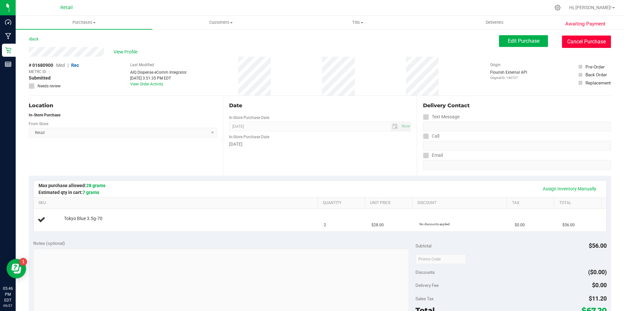
click at [580, 43] on button "Cancel Purchase" at bounding box center [586, 42] width 49 height 12
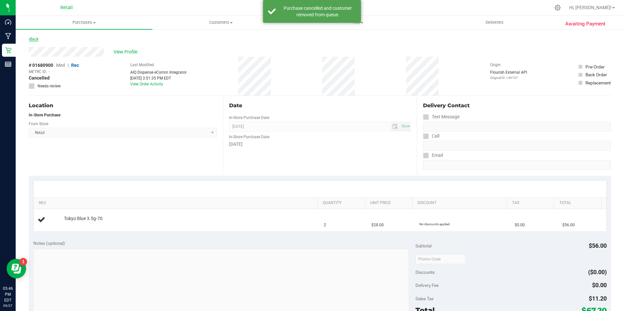
drag, startPoint x: 26, startPoint y: 40, endPoint x: 32, endPoint y: 40, distance: 5.6
click at [26, 40] on div "Awaiting Payment Back View Profile # 01680900 Med | Rec METRC ID: - Cancelled N…" at bounding box center [320, 273] width 608 height 489
click at [32, 40] on link "Back" at bounding box center [34, 39] width 10 height 5
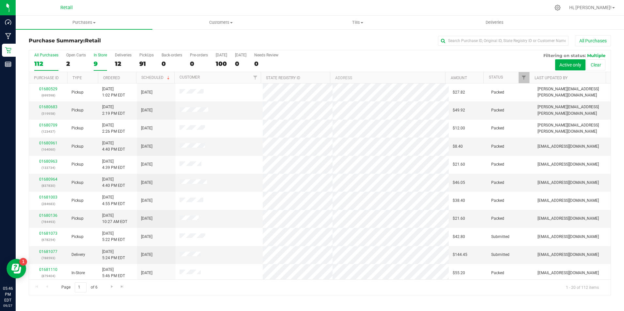
click at [101, 65] on div "9" at bounding box center [100, 64] width 13 height 8
click at [0, 0] on input "In Store 9" at bounding box center [0, 0] width 0 height 0
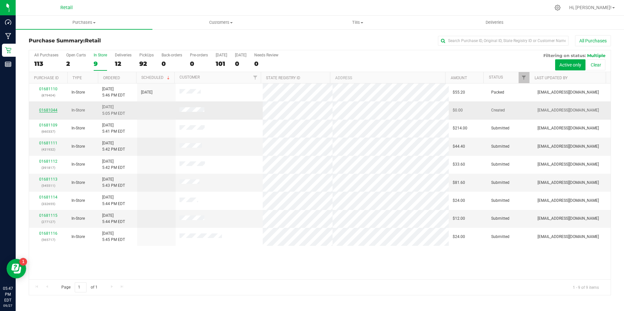
click at [47, 111] on link "01681044" at bounding box center [48, 110] width 18 height 5
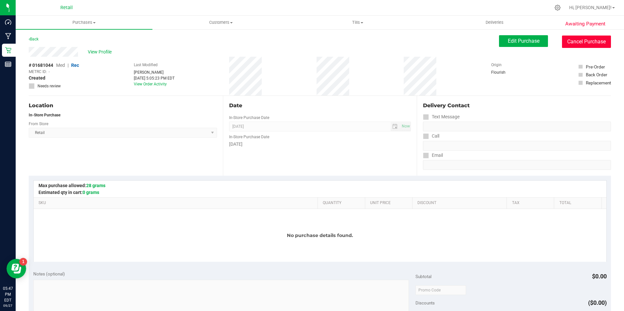
drag, startPoint x: 561, startPoint y: 43, endPoint x: 344, endPoint y: 42, distance: 217.6
click at [562, 43] on button "Cancel Purchase" at bounding box center [586, 42] width 49 height 12
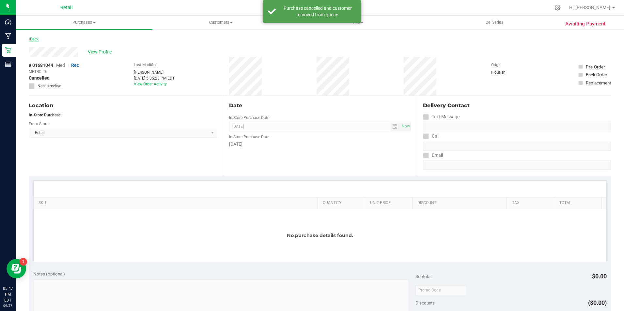
click at [36, 39] on link "Back" at bounding box center [34, 39] width 10 height 5
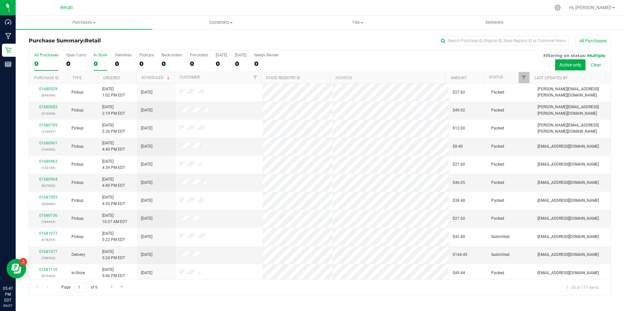
click at [97, 59] on label "In Store 0" at bounding box center [100, 62] width 13 height 18
click at [0, 0] on input "In Store 0" at bounding box center [0, 0] width 0 height 0
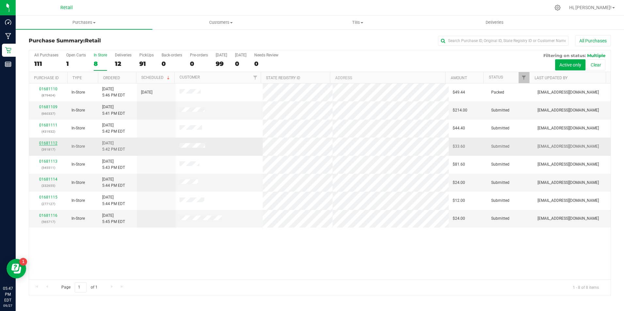
click at [44, 143] on link "01681112" at bounding box center [48, 143] width 18 height 5
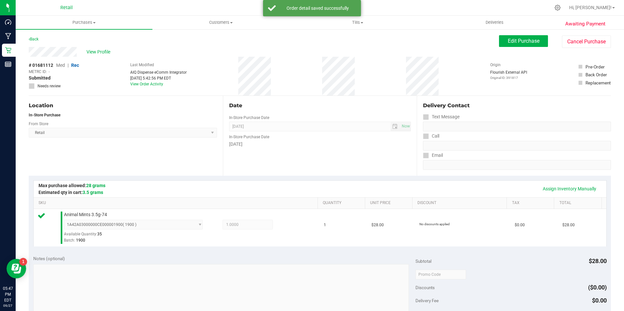
scroll to position [131, 0]
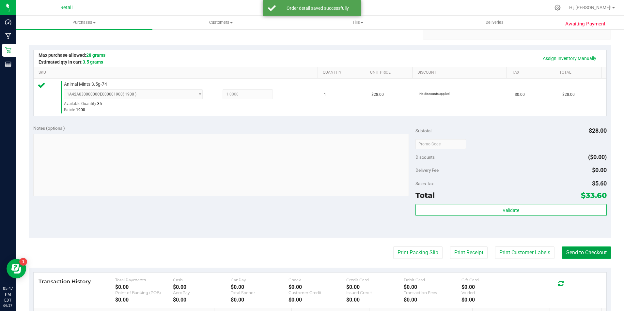
click at [595, 255] on button "Send to Checkout" at bounding box center [586, 253] width 49 height 12
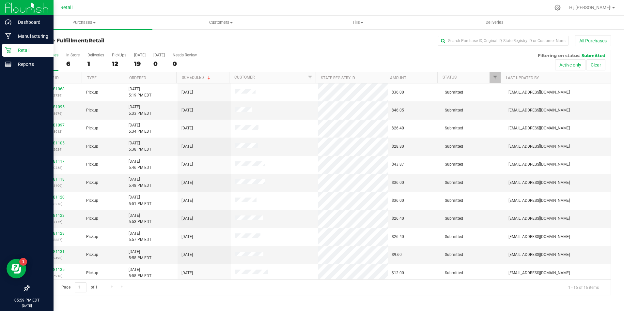
click at [11, 53] on icon at bounding box center [8, 50] width 7 height 7
